Goal: Task Accomplishment & Management: Manage account settings

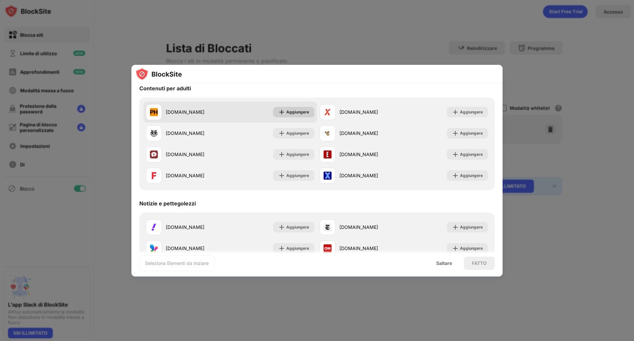
scroll to position [264, 0]
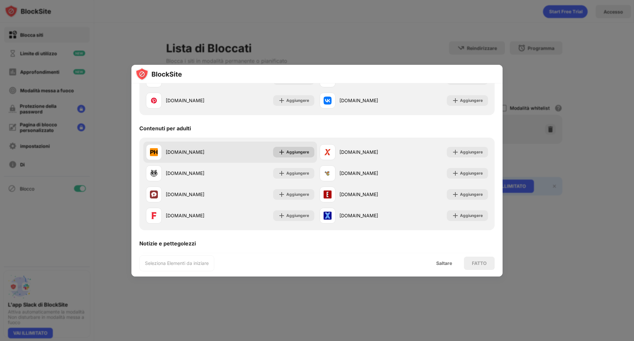
click at [290, 150] on font "Aggiungere" at bounding box center [297, 151] width 23 height 5
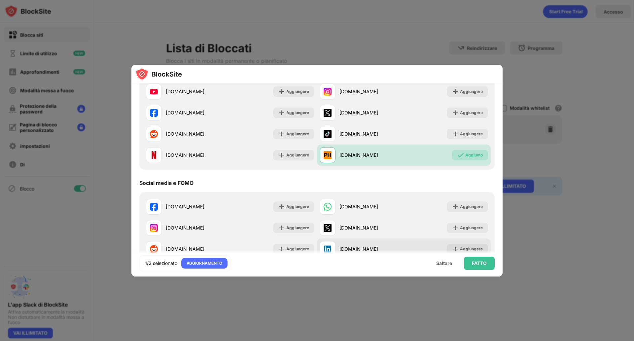
scroll to position [0, 0]
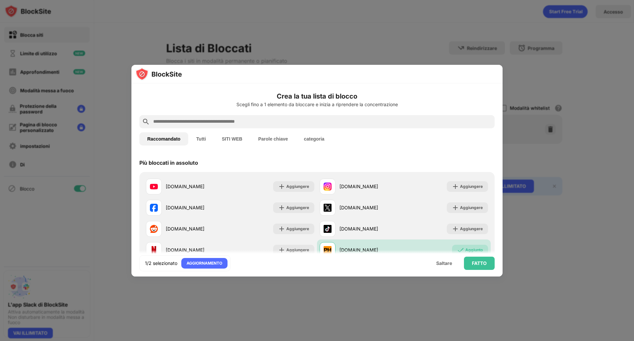
click at [206, 140] on font "Tutti" at bounding box center [201, 138] width 10 height 5
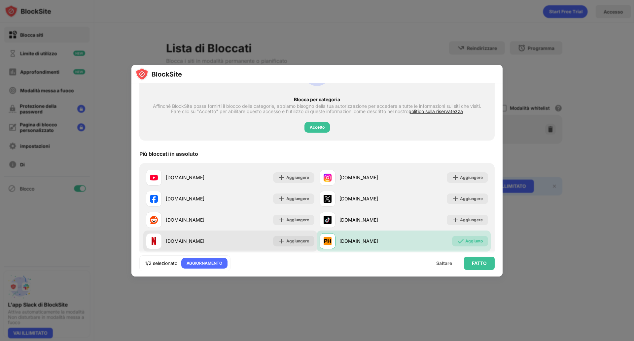
scroll to position [33, 0]
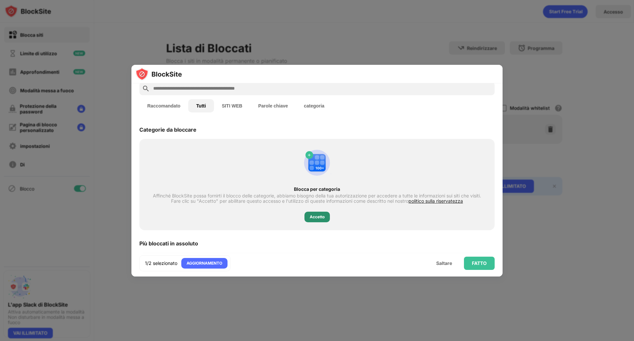
click at [316, 217] on font "Accetto" at bounding box center [317, 216] width 15 height 5
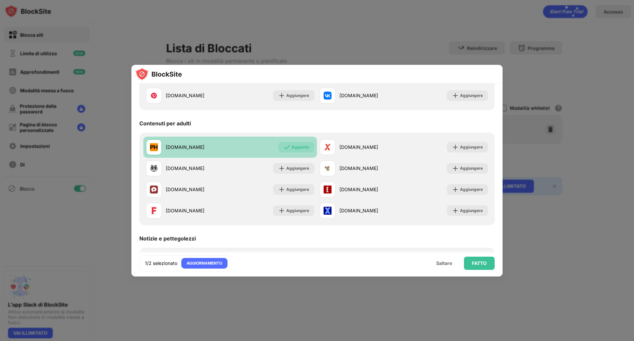
scroll to position [363, 0]
click at [300, 187] on font "Aggiungere" at bounding box center [297, 188] width 23 height 5
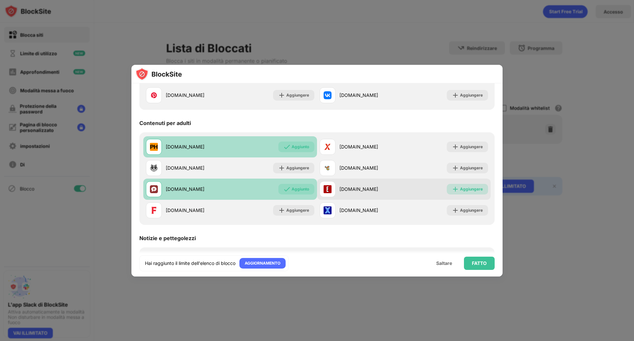
click at [462, 193] on div "Aggiungere" at bounding box center [467, 189] width 41 height 11
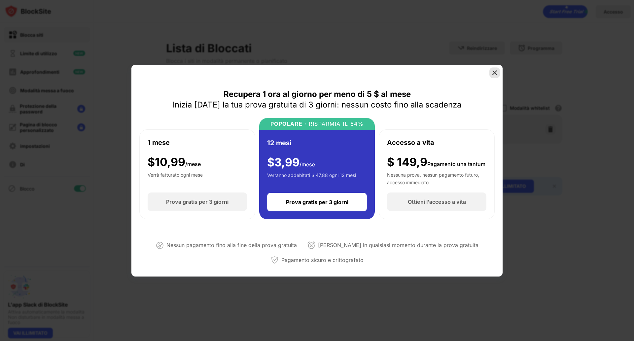
click at [494, 73] on img at bounding box center [495, 72] width 7 height 7
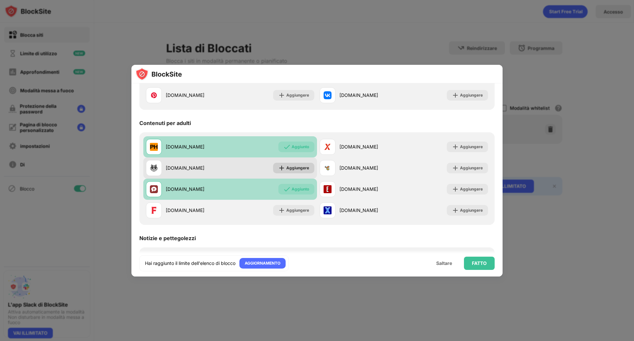
click at [297, 169] on font "Aggiungere" at bounding box center [297, 167] width 23 height 5
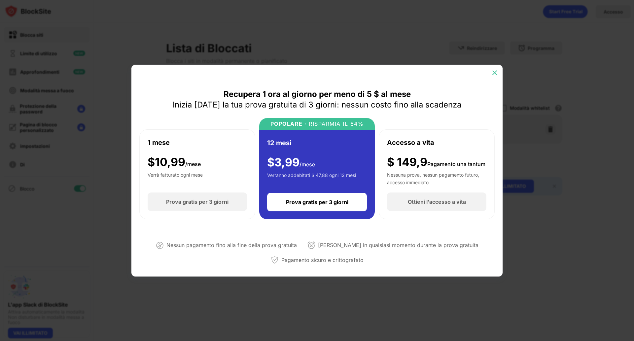
click at [494, 72] on img at bounding box center [495, 72] width 7 height 7
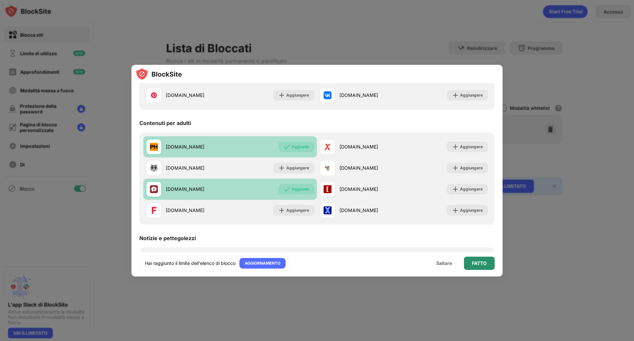
click at [484, 266] on div "FATTO" at bounding box center [479, 262] width 31 height 13
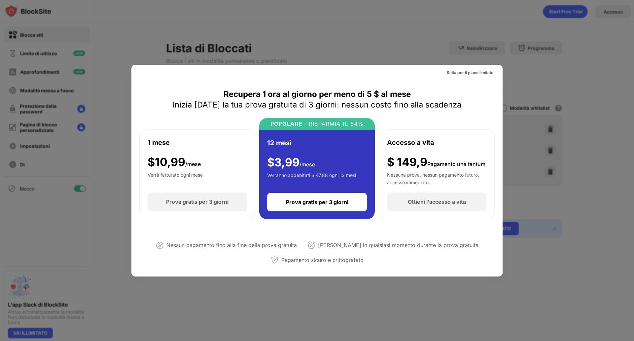
click at [545, 96] on div at bounding box center [317, 170] width 634 height 341
click at [455, 71] on font "Salta per il piano limitato" at bounding box center [470, 72] width 47 height 5
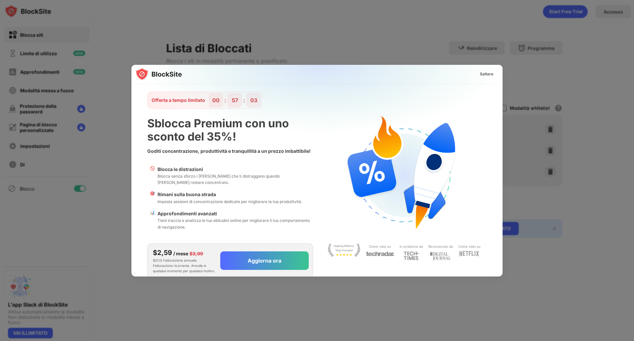
click at [268, 33] on div at bounding box center [317, 170] width 634 height 341
click at [480, 73] on font "Saltare" at bounding box center [487, 73] width 14 height 5
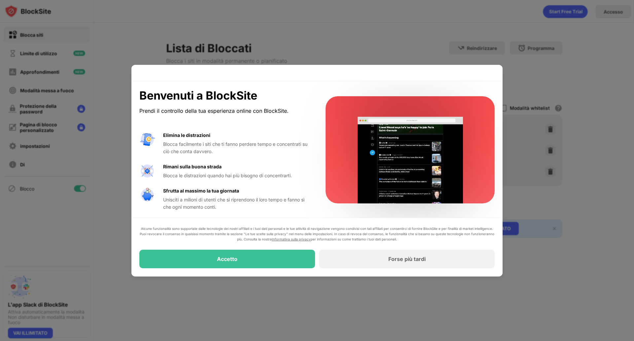
scroll to position [1, 0]
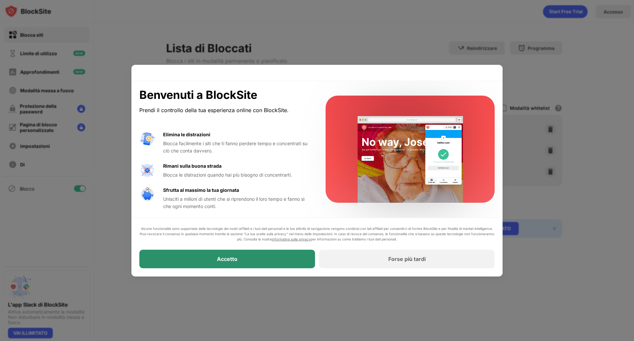
click at [235, 260] on font "Accetto" at bounding box center [227, 259] width 20 height 7
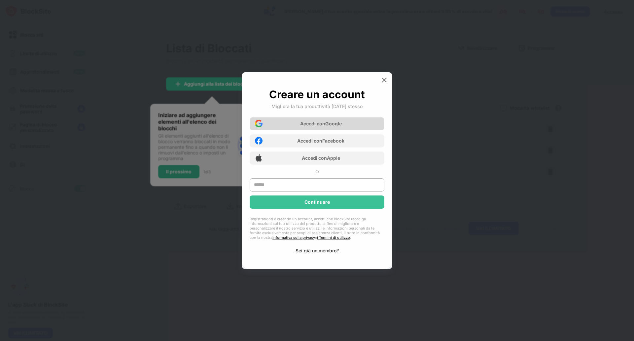
click at [312, 126] on font "Accedi con" at bounding box center [312, 124] width 25 height 6
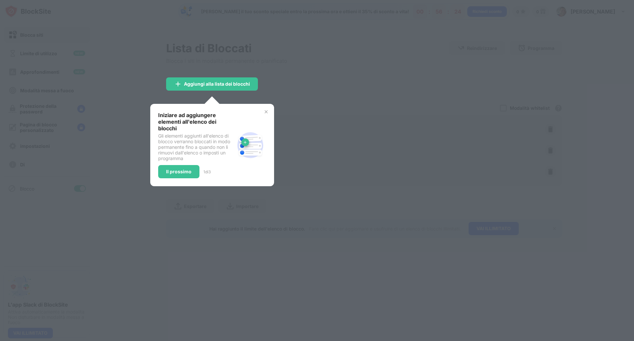
click at [267, 111] on img at bounding box center [266, 111] width 5 height 5
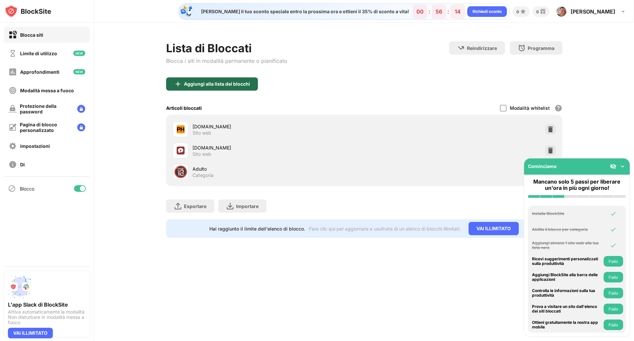
click at [224, 86] on font "Aggiungi alla lista dei blocchi" at bounding box center [217, 84] width 66 height 6
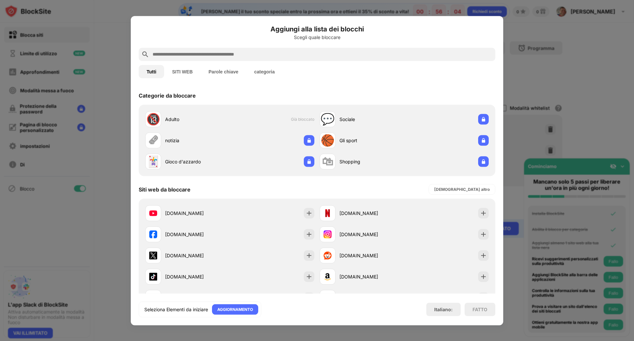
click at [226, 74] on font "Parole chiave" at bounding box center [224, 71] width 30 height 5
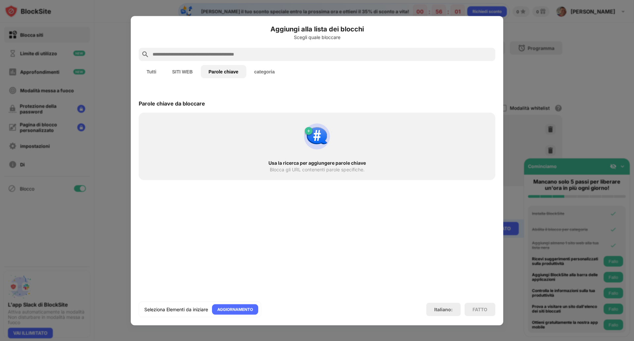
click at [572, 67] on div at bounding box center [317, 170] width 634 height 341
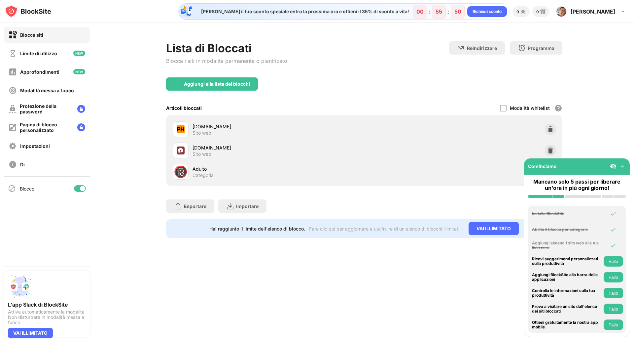
click at [33, 36] on font "Blocca siti" at bounding box center [31, 35] width 23 height 6
click at [619, 11] on img at bounding box center [623, 12] width 8 height 8
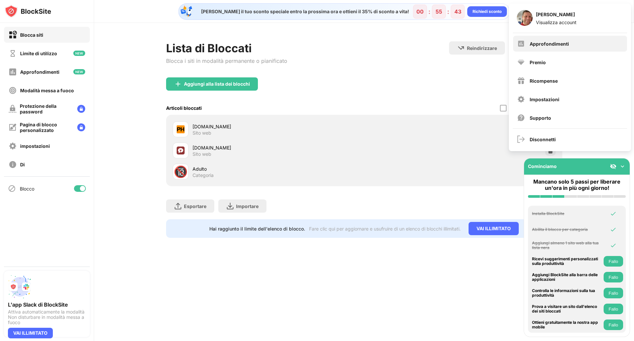
click at [570, 42] on div "Approfondimenti" at bounding box center [570, 44] width 114 height 16
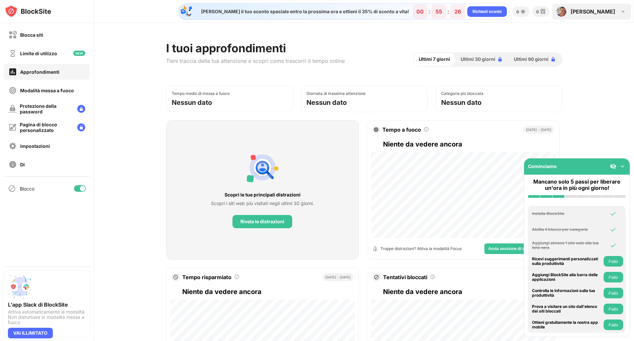
click at [606, 9] on font "[PERSON_NAME]" at bounding box center [593, 11] width 45 height 7
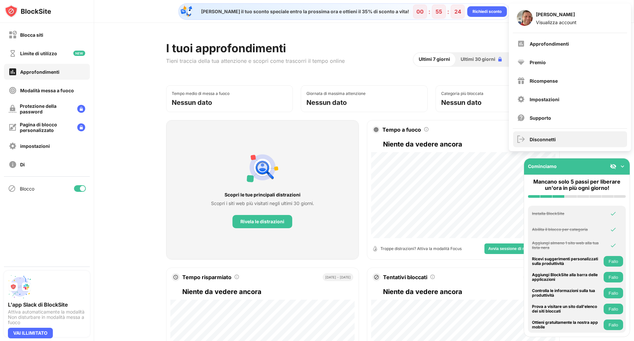
click at [561, 136] on div "Disconnetti" at bounding box center [570, 139] width 114 height 16
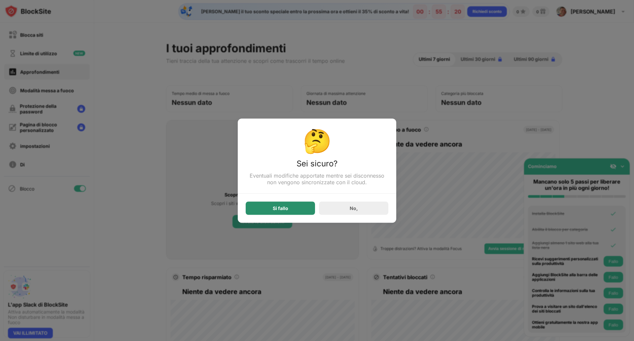
click at [285, 209] on font "Si fallo" at bounding box center [281, 208] width 16 height 6
